Goal: Find specific fact: Find specific fact

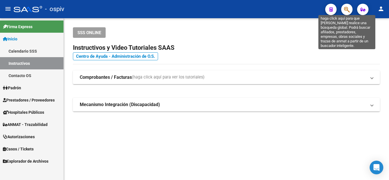
click at [347, 11] on icon "button" at bounding box center [347, 9] width 6 height 7
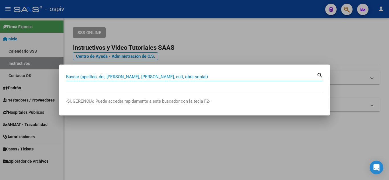
click at [204, 77] on input "Buscar (apellido, dni, [PERSON_NAME], [PERSON_NAME], cuit, obra social)" at bounding box center [191, 76] width 250 height 5
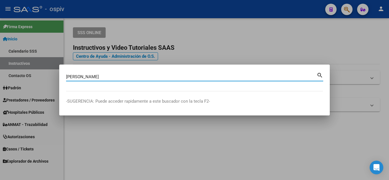
type input "[PERSON_NAME]"
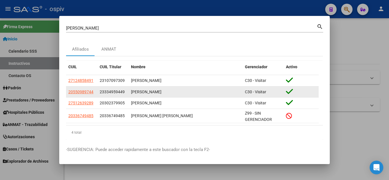
click at [190, 90] on div "[PERSON_NAME]" at bounding box center [185, 92] width 109 height 7
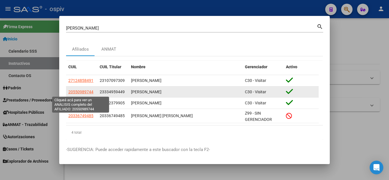
click at [83, 92] on span "20550989744" at bounding box center [80, 92] width 25 height 5
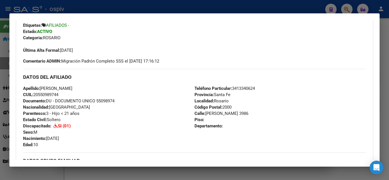
scroll to position [148, 0]
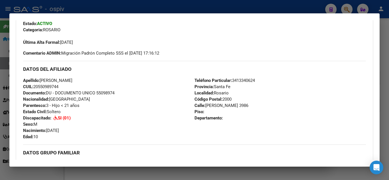
drag, startPoint x: 65, startPoint y: 86, endPoint x: 19, endPoint y: 81, distance: 45.7
click at [19, 81] on div "Enviar Credencial Digital remove_red_eye Movimientos Certificado Discapacidad C…" at bounding box center [194, 181] width 356 height 368
copy div "Apellido: [PERSON_NAME] CUIL: 20550989744"
drag, startPoint x: 231, startPoint y: 93, endPoint x: 215, endPoint y: 88, distance: 16.6
click at [215, 88] on div "Teléfono Particular: [PHONE_NUMBER] Provincia: [GEOGRAPHIC_DATA] Localidad: [GE…" at bounding box center [279, 108] width 171 height 63
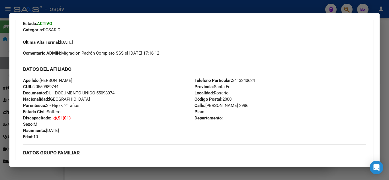
drag, startPoint x: 251, startPoint y: 106, endPoint x: 192, endPoint y: 82, distance: 63.7
click at [192, 82] on div "DATOS DEL AFILIADO Apellido: [PERSON_NAME] CUIL: 20550989744 Documento: DU - DO…" at bounding box center [194, 100] width 343 height 79
click at [192, 82] on div "Apellido: [PERSON_NAME]: 20550989744 Documento: DU - DOCUMENTO UNICO 55098974 N…" at bounding box center [108, 108] width 171 height 63
drag, startPoint x: 246, startPoint y: 106, endPoint x: 192, endPoint y: 81, distance: 59.6
click at [194, 81] on div "Teléfono Particular: [PHONE_NUMBER] Provincia: [GEOGRAPHIC_DATA] Localidad: [GE…" at bounding box center [279, 108] width 171 height 63
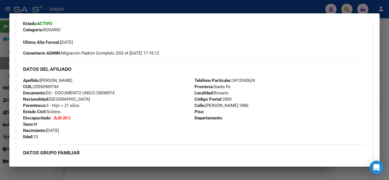
copy div "Teléfono Particular: [PHONE_NUMBER] Provincia: [GEOGRAPHIC_DATA] Localidad: [GE…"
